Goal: Information Seeking & Learning: Check status

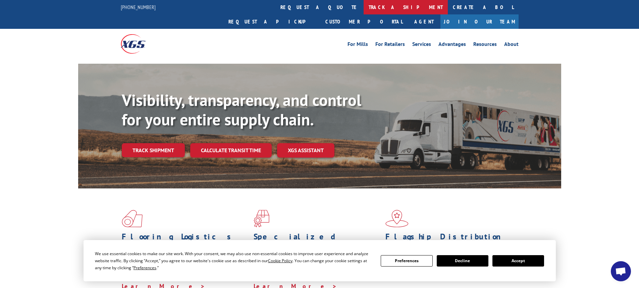
click at [364, 6] on link "track a shipment" at bounding box center [406, 7] width 84 height 14
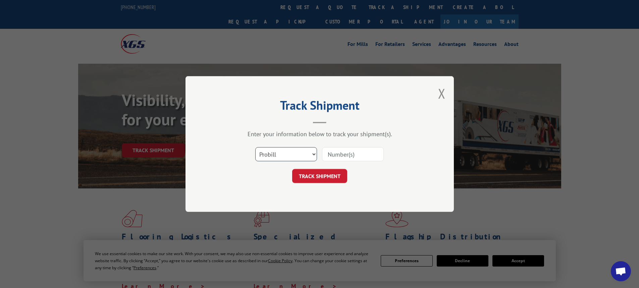
click at [310, 151] on select "Select category... Probill BOL PO" at bounding box center [286, 154] width 62 height 14
select select "bol"
click at [255, 147] on select "Select category... Probill BOL PO" at bounding box center [286, 154] width 62 height 14
click at [331, 153] on input at bounding box center [353, 154] width 62 height 14
type input "5"
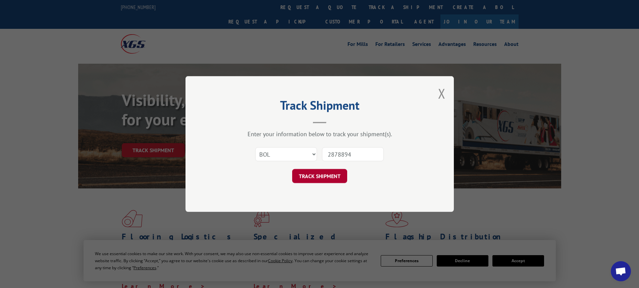
type input "2878894"
click at [325, 178] on button "TRACK SHIPMENT" at bounding box center [319, 176] width 55 height 14
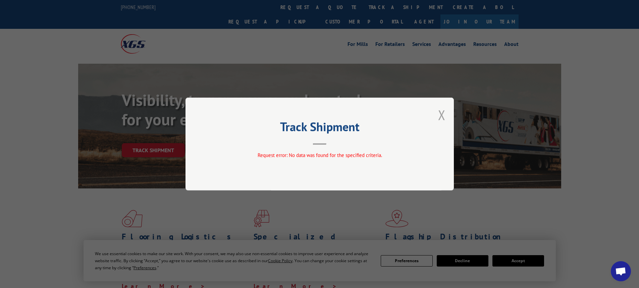
click at [442, 115] on button "Close modal" at bounding box center [441, 115] width 7 height 18
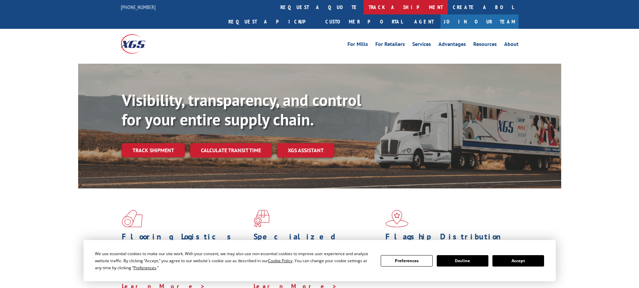
click at [364, 9] on link "track a shipment" at bounding box center [406, 7] width 84 height 14
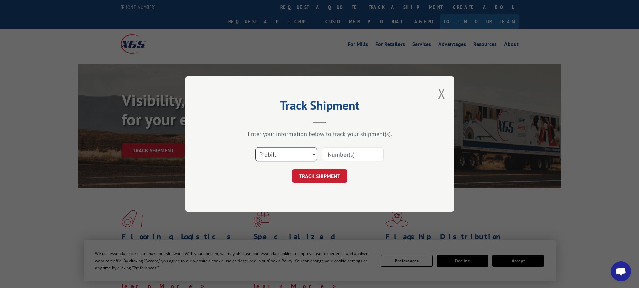
click at [311, 151] on select "Select category... Probill BOL PO" at bounding box center [286, 154] width 62 height 14
select select "bol"
click at [255, 147] on select "Select category... Probill BOL PO" at bounding box center [286, 154] width 62 height 14
click at [334, 156] on input at bounding box center [353, 154] width 62 height 14
type input "5"
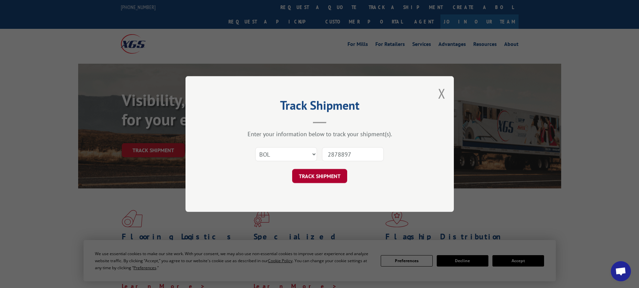
type input "2878897"
click at [319, 183] on button "TRACK SHIPMENT" at bounding box center [319, 176] width 55 height 14
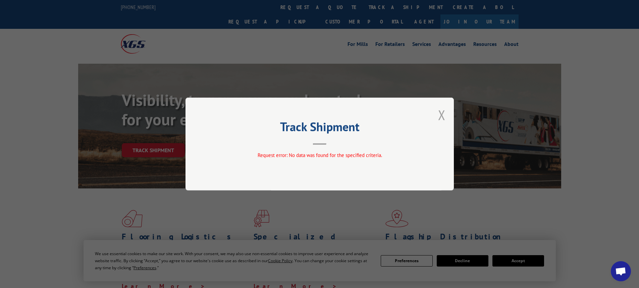
click at [442, 115] on button "Close modal" at bounding box center [441, 115] width 7 height 18
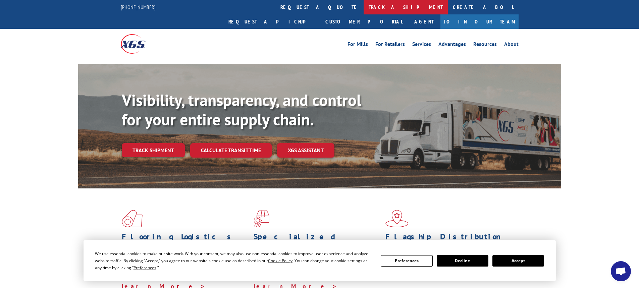
click at [364, 9] on link "track a shipment" at bounding box center [406, 7] width 84 height 14
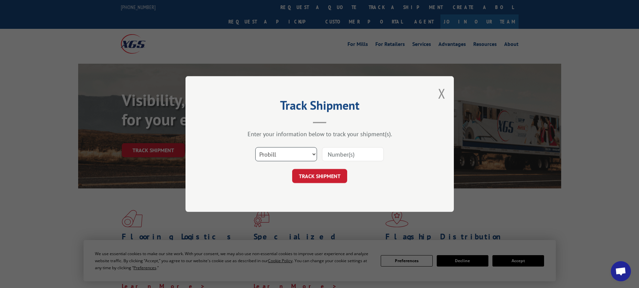
click at [312, 156] on select "Select category... Probill BOL PO" at bounding box center [286, 154] width 62 height 14
select select "bol"
click at [255, 147] on select "Select category... Probill BOL PO" at bounding box center [286, 154] width 62 height 14
click at [349, 158] on input at bounding box center [353, 154] width 62 height 14
type input "2878897"
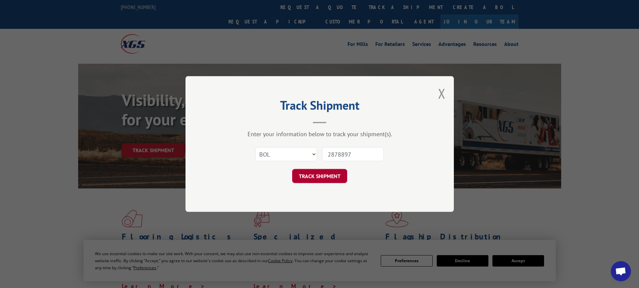
click at [332, 172] on button "TRACK SHIPMENT" at bounding box center [319, 176] width 55 height 14
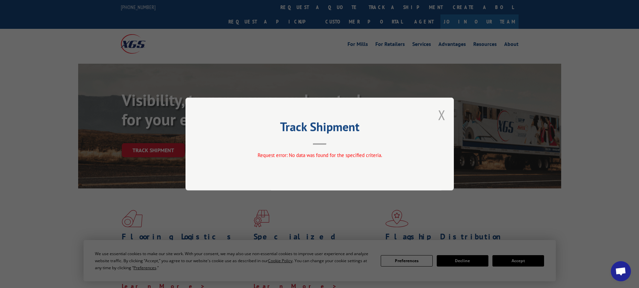
click at [439, 114] on button "Close modal" at bounding box center [441, 115] width 7 height 18
